Goal: Task Accomplishment & Management: Manage account settings

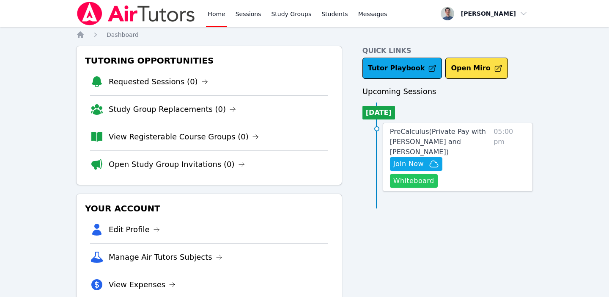
click at [438, 174] on button "Whiteboard" at bounding box center [414, 181] width 48 height 14
click at [418, 166] on span "Join Now" at bounding box center [409, 164] width 30 height 10
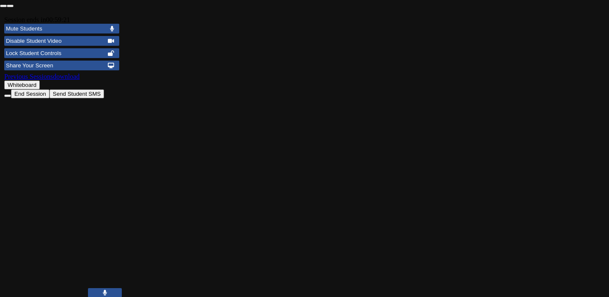
click at [116, 288] on button at bounding box center [105, 292] width 34 height 9
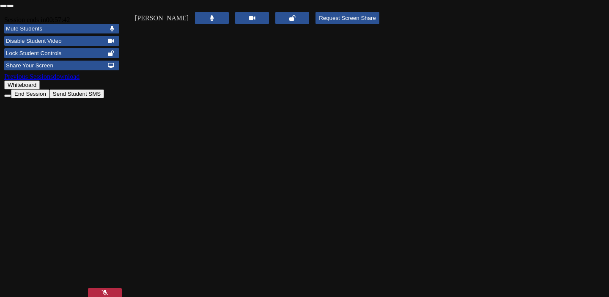
click at [107, 289] on icon at bounding box center [105, 292] width 7 height 6
click at [74, 98] on button "Send Student SMS" at bounding box center [77, 93] width 55 height 9
click at [97, 98] on button "Send Student SMS" at bounding box center [77, 93] width 55 height 9
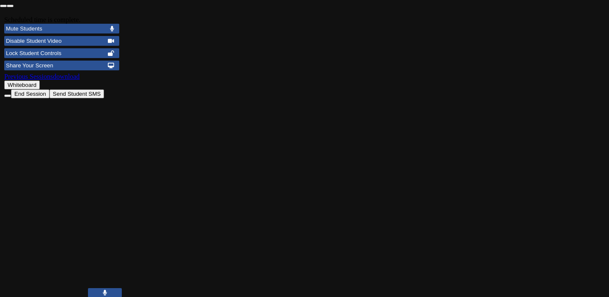
click at [50, 98] on button "End Session" at bounding box center [30, 93] width 39 height 9
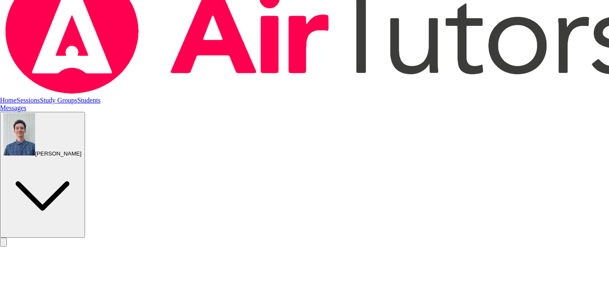
scroll to position [39, 0]
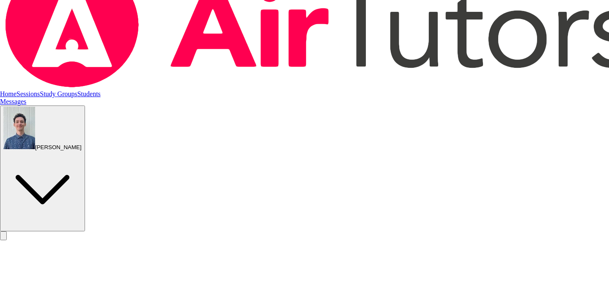
checkbox input "true"
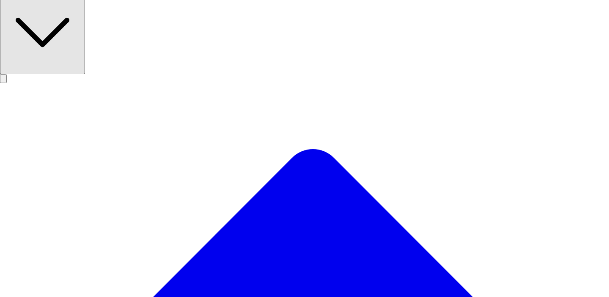
scroll to position [207, 0]
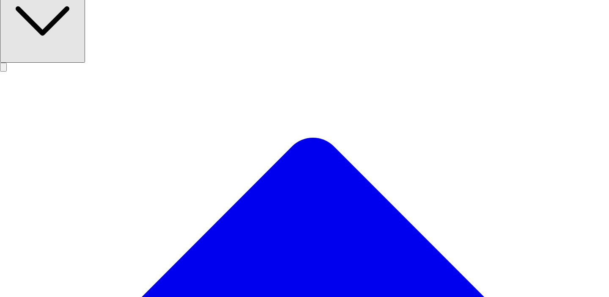
checkbox input "true"
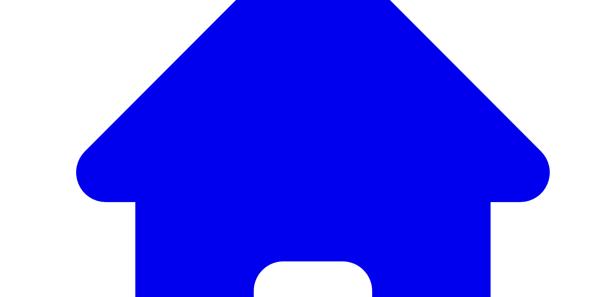
scroll to position [411, 0]
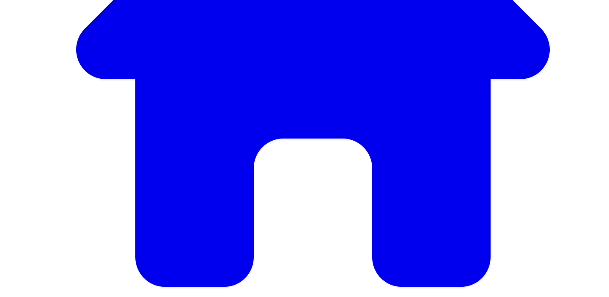
scroll to position [6, 0]
type textarea "The session went great! [PERSON_NAME] and I reviewed SAT problems from the subs…"
type textarea "SAT English: craft and structure, punctuation. SAT Math: geometry and trigonome…"
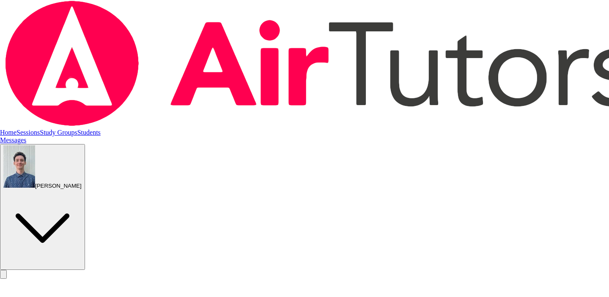
type input "[DATE] 12:00 pm"
click at [40, 129] on link "Sessions" at bounding box center [28, 132] width 23 height 7
